Goal: Check status

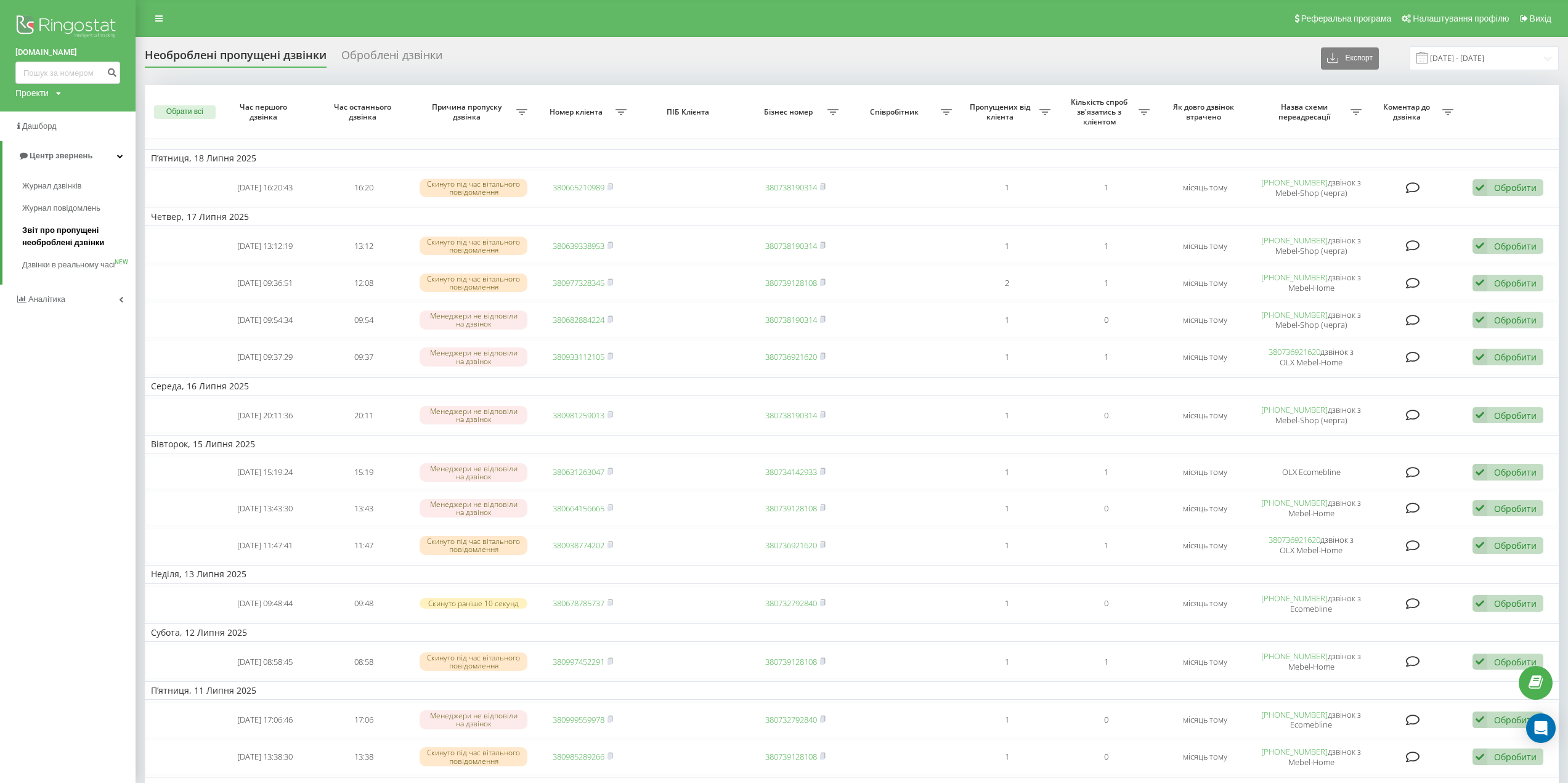
click at [60, 237] on span "Звіт про пропущені необроблені дзвінки" at bounding box center [76, 236] width 107 height 25
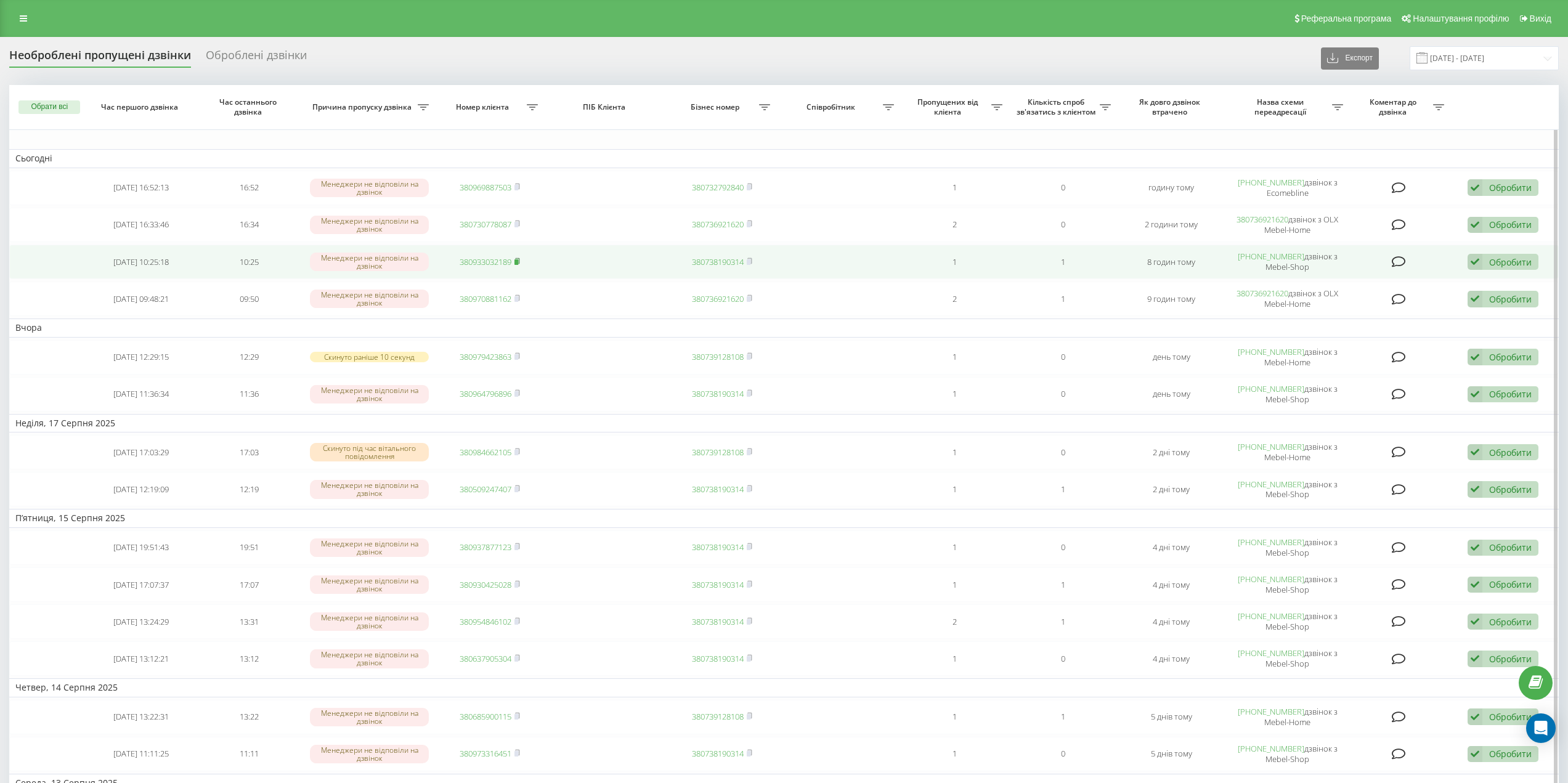
click at [518, 263] on rect at bounding box center [516, 262] width 4 height 6
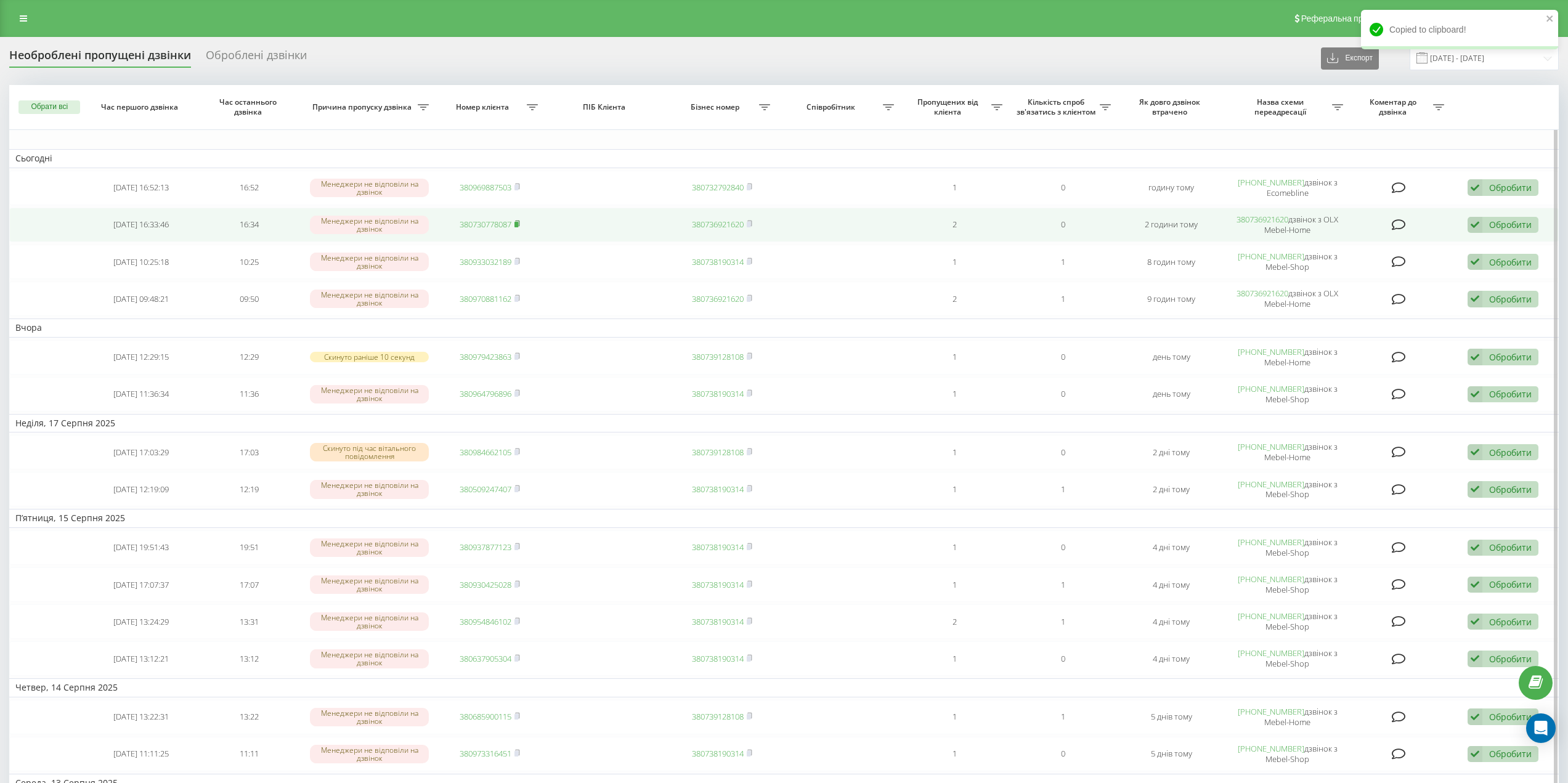
click at [517, 221] on icon at bounding box center [517, 223] width 4 height 6
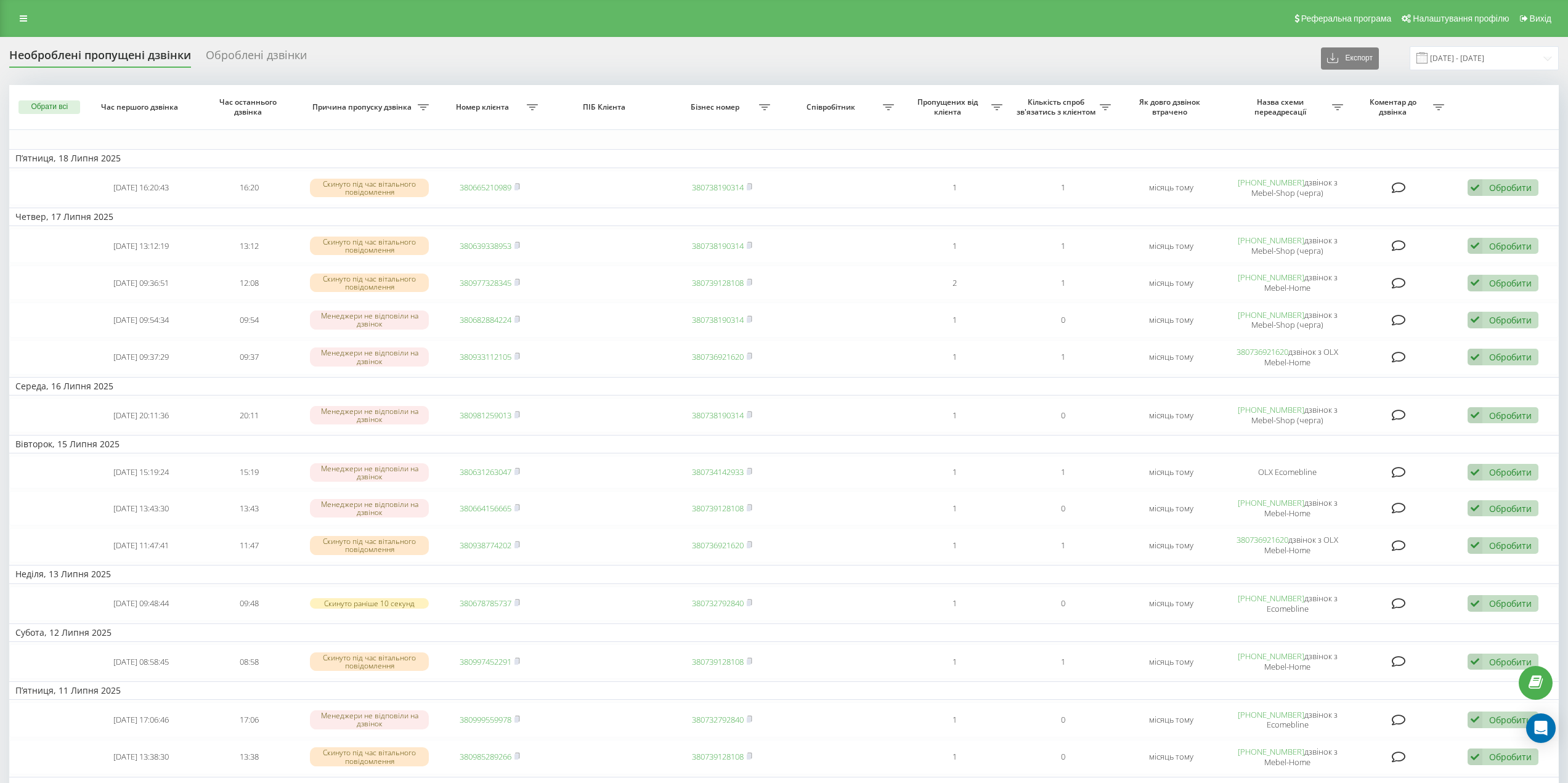
click at [23, 11] on link at bounding box center [23, 18] width 22 height 17
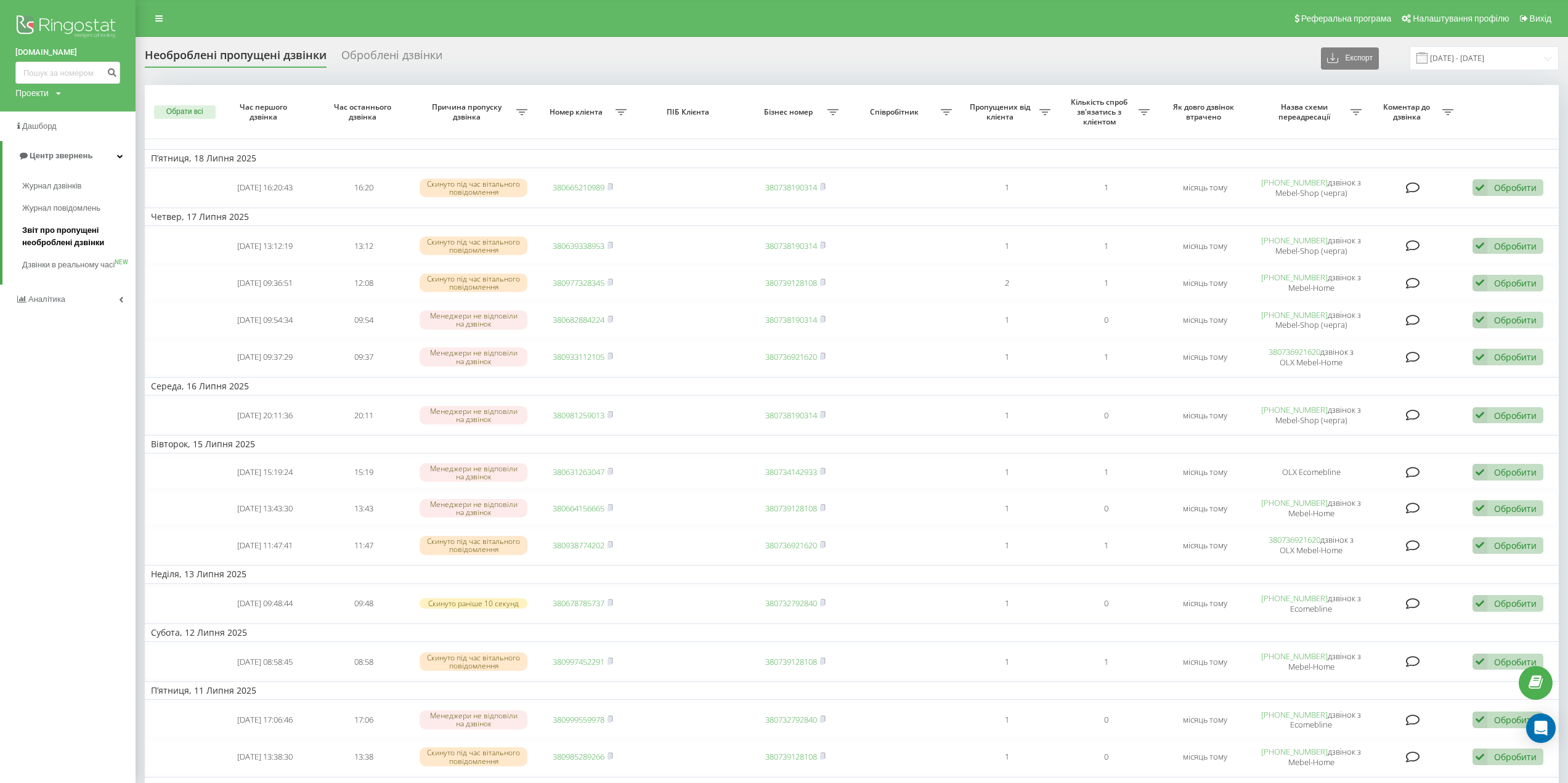
click at [59, 232] on span "Звіт про пропущені необроблені дзвінки" at bounding box center [76, 236] width 107 height 25
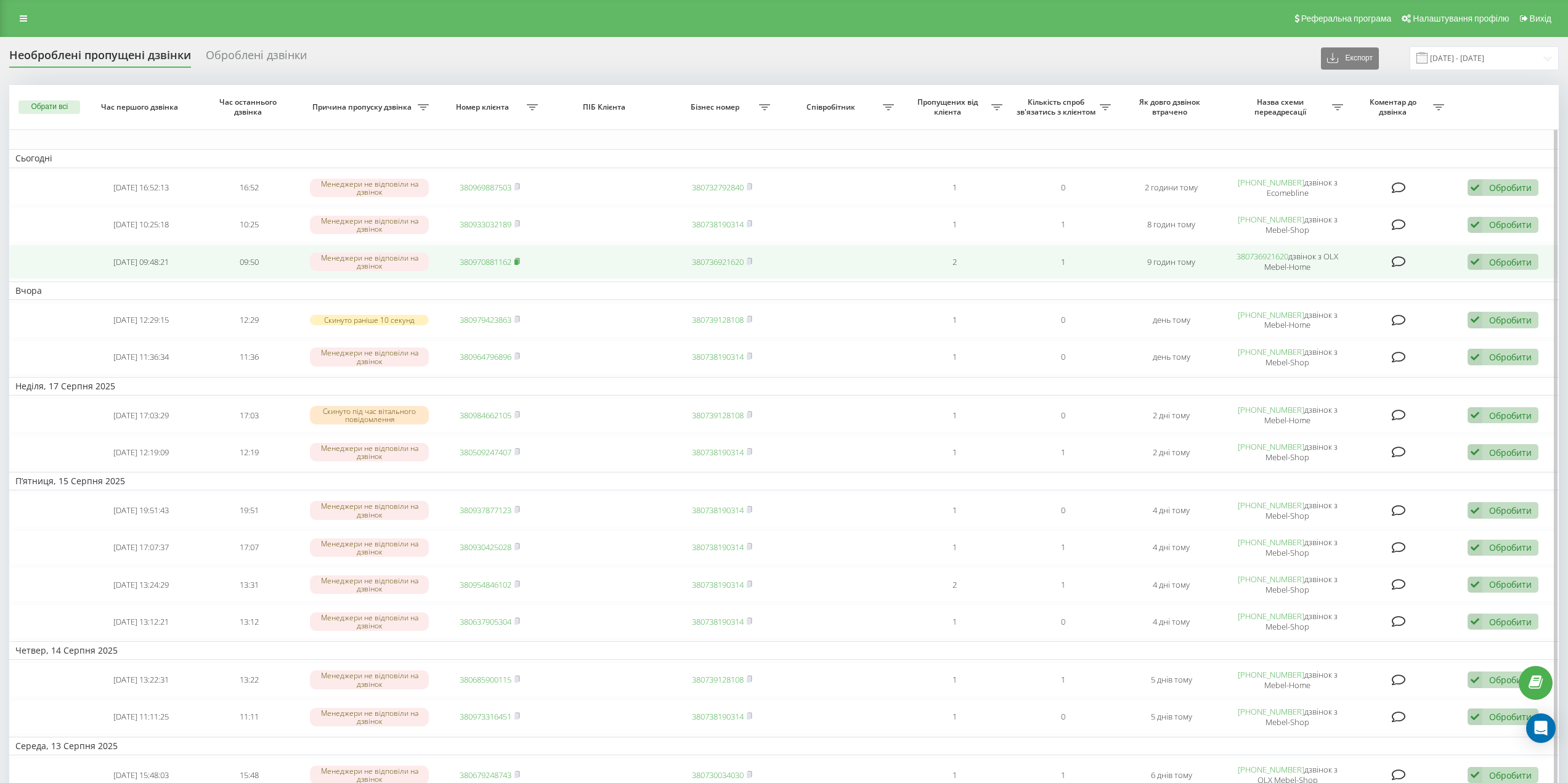
click at [518, 260] on rect at bounding box center [516, 262] width 4 height 6
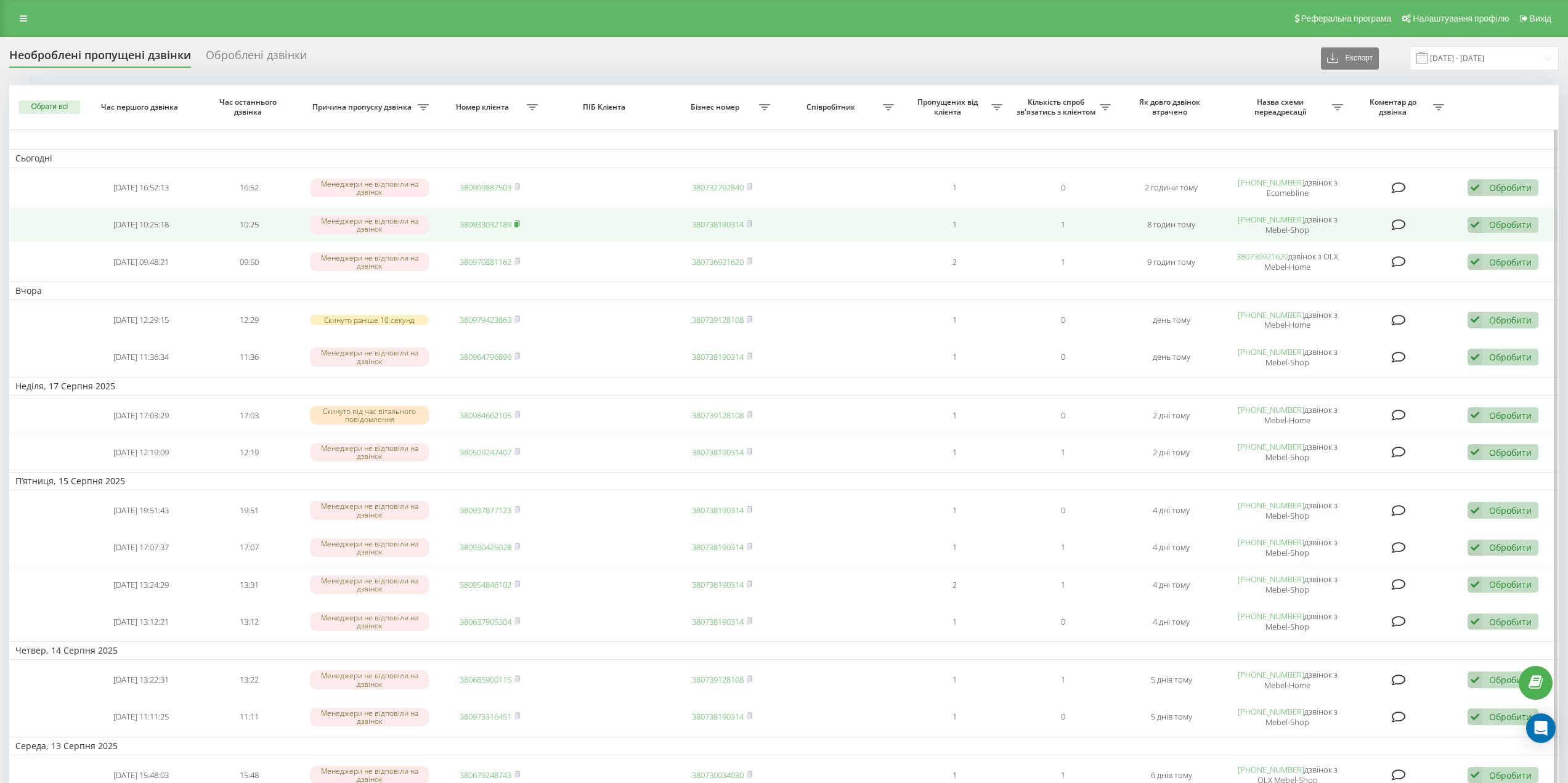
click at [518, 223] on rect at bounding box center [516, 224] width 4 height 6
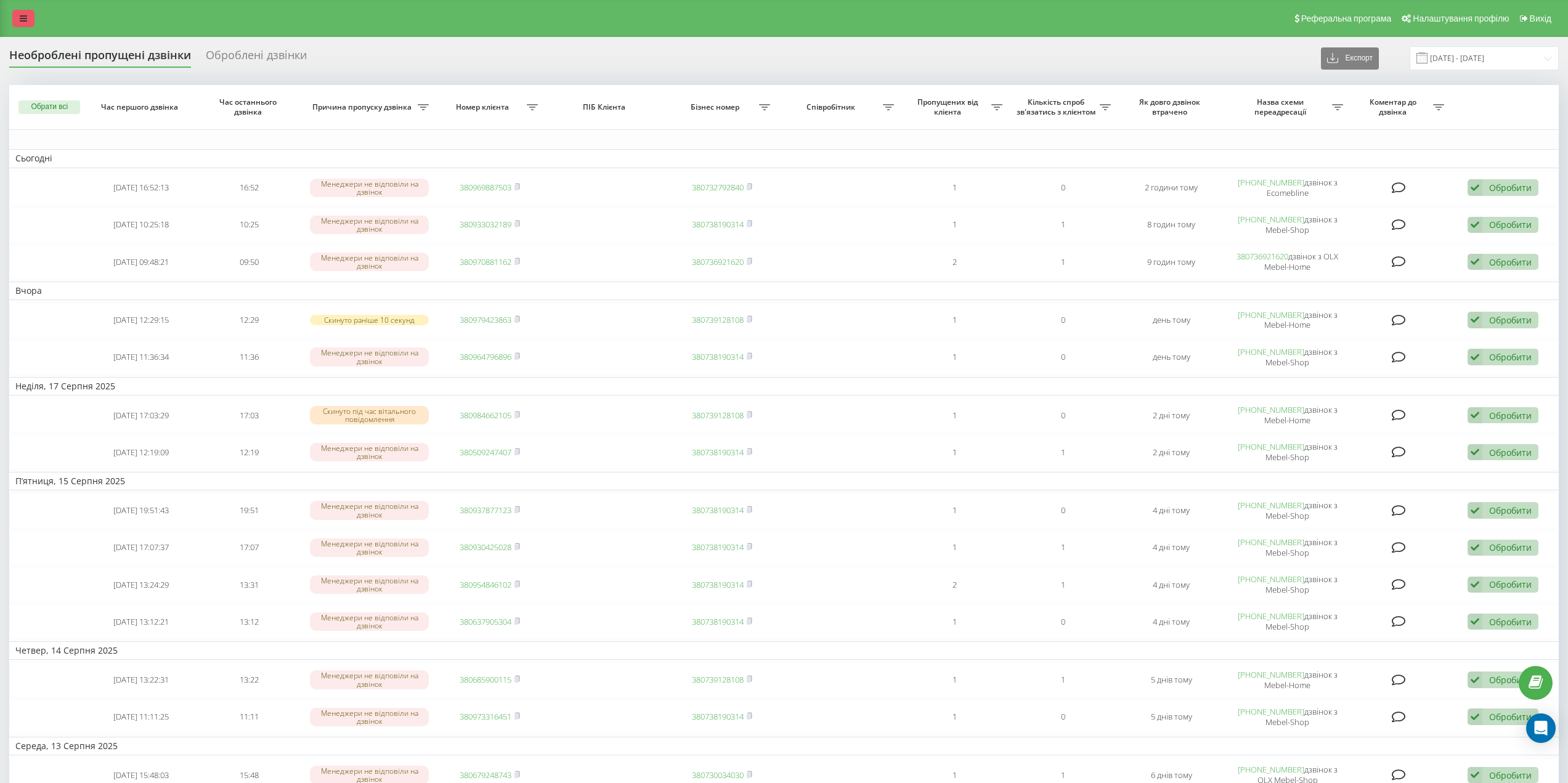
click at [12, 10] on div "Реферальна програма Налаштування профілю Вихід" at bounding box center [784, 18] width 1568 height 37
click at [23, 13] on link at bounding box center [23, 18] width 22 height 17
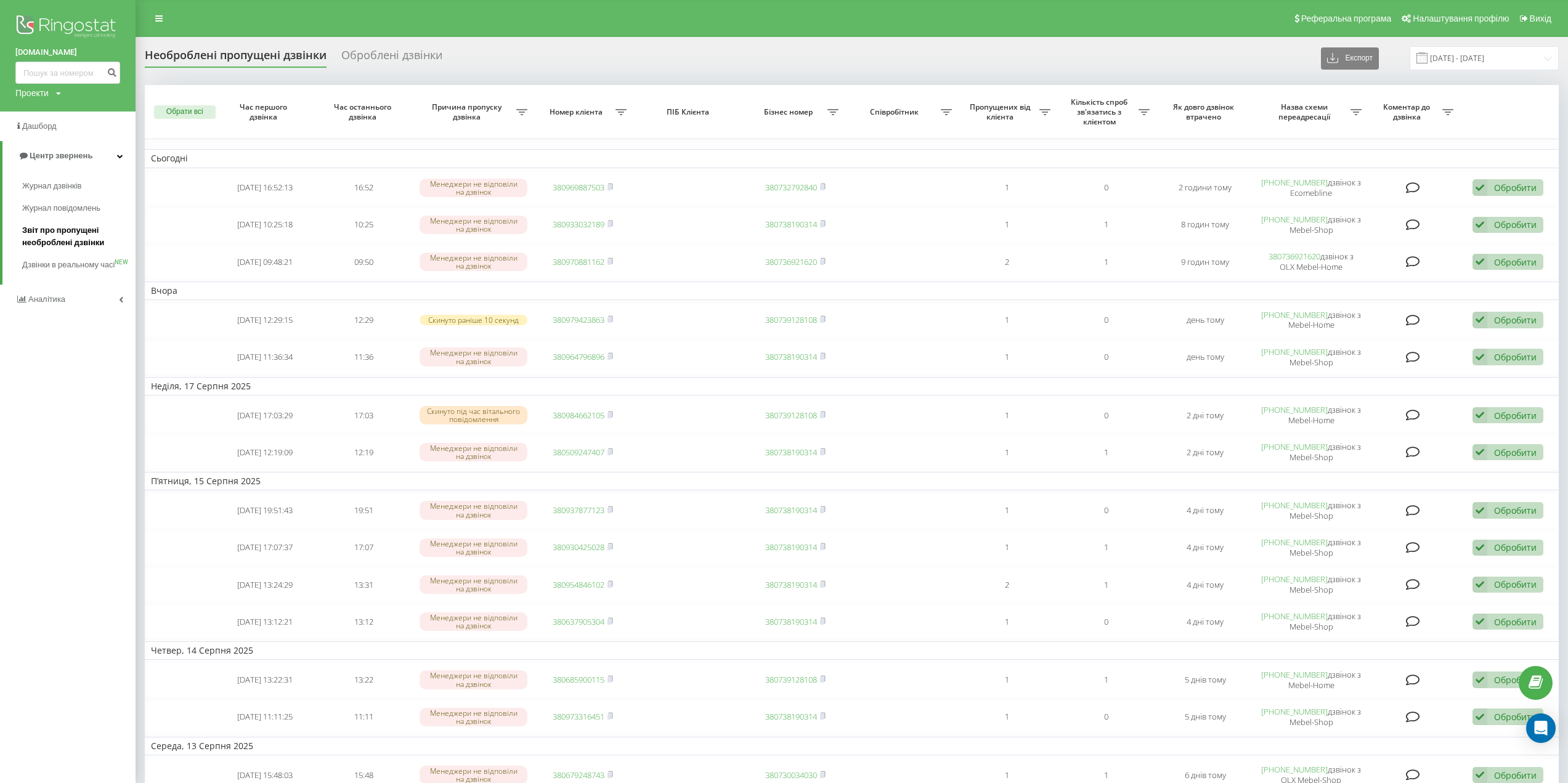
click at [55, 235] on span "Звіт про пропущені необроблені дзвінки" at bounding box center [76, 236] width 107 height 25
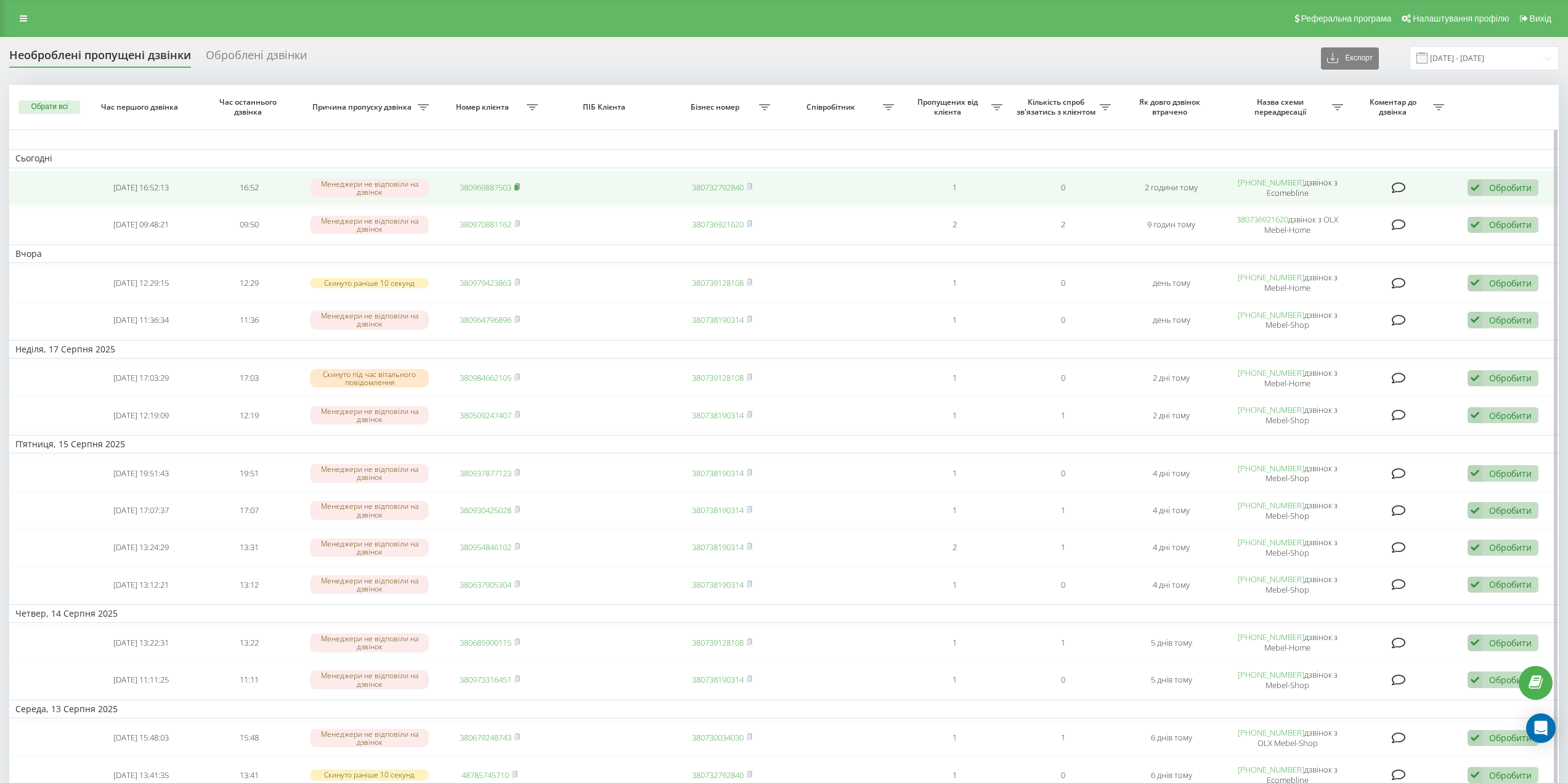
click at [518, 188] on rect at bounding box center [516, 187] width 4 height 6
